Goal: Find specific page/section

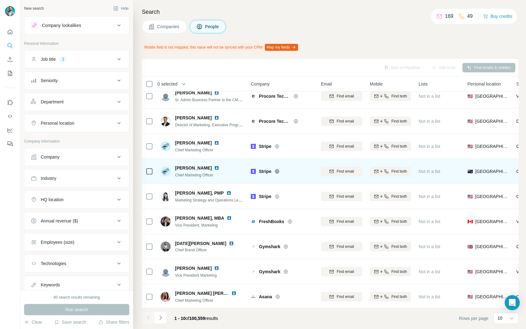
scroll to position [34, 0]
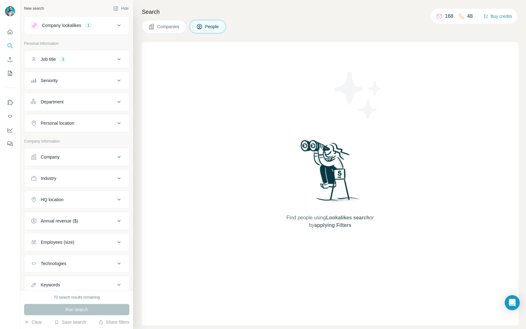
click at [330, 208] on div "Find people using Lookalikes search or by applying Filters" at bounding box center [330, 183] width 113 height 283
click at [335, 222] on span "applying Filters" at bounding box center [332, 224] width 37 height 5
